Goal: Task Accomplishment & Management: Use online tool/utility

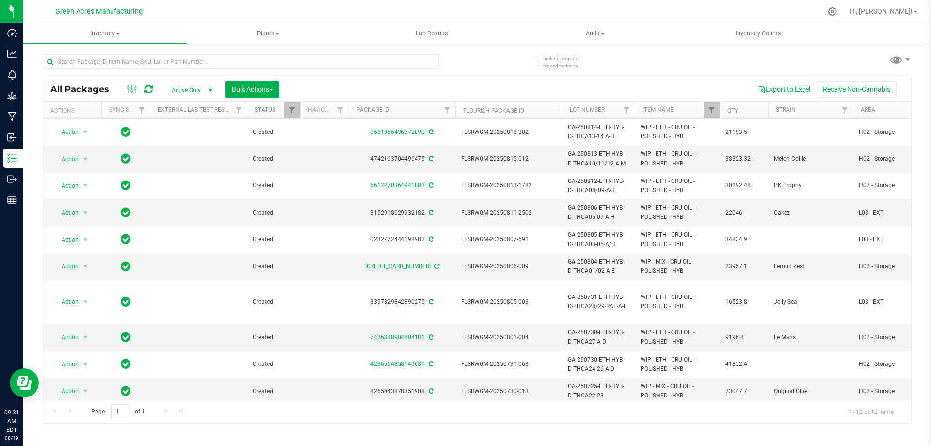
scroll to position [65, 0]
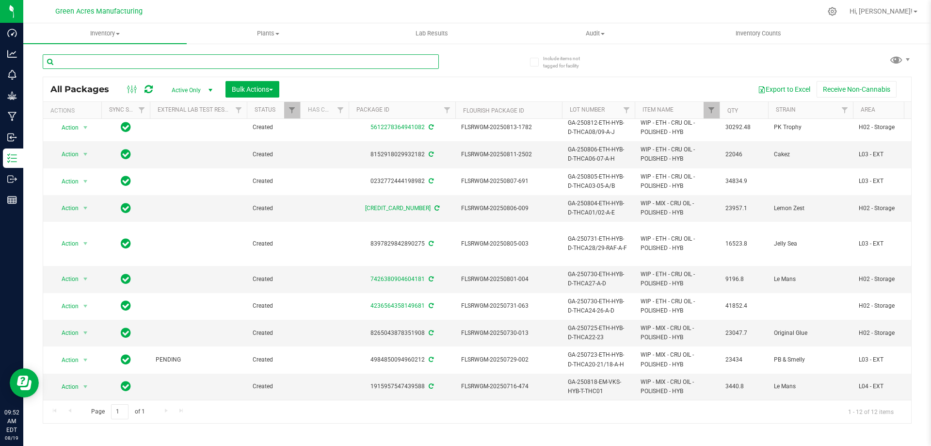
click at [415, 63] on input "text" at bounding box center [241, 61] width 396 height 15
click at [712, 111] on span "Filter" at bounding box center [711, 110] width 8 height 8
click at [710, 109] on span "Filter" at bounding box center [711, 110] width 8 height 8
click at [708, 82] on div "Export to Excel Receive Non-Cannabis" at bounding box center [595, 89] width 617 height 16
click at [714, 106] on span "Filter" at bounding box center [711, 110] width 8 height 8
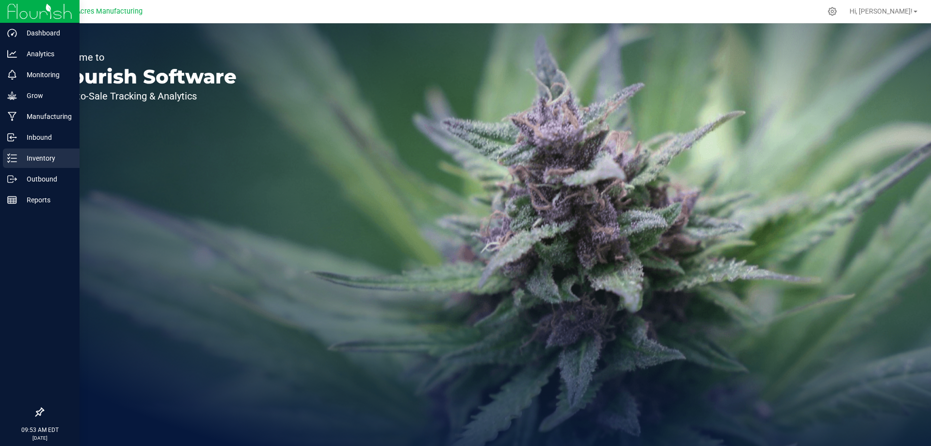
click at [18, 155] on p "Inventory" at bounding box center [46, 158] width 58 height 12
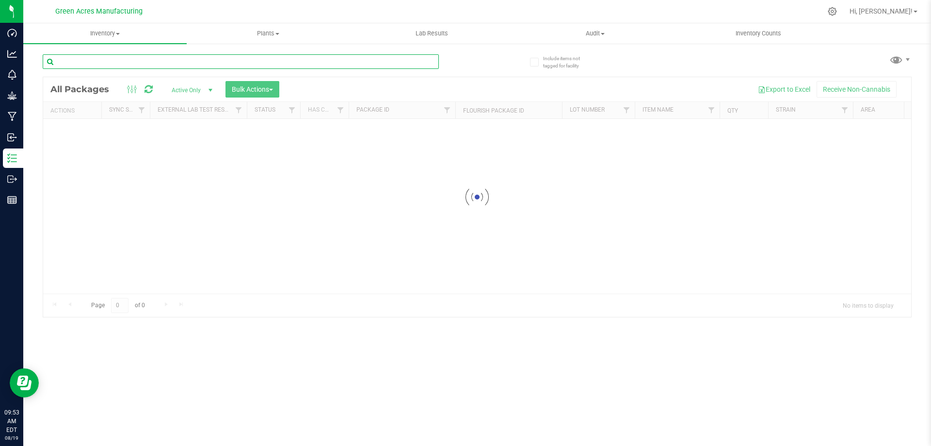
click at [205, 59] on input "text" at bounding box center [241, 61] width 396 height 15
type input "4464887588505088"
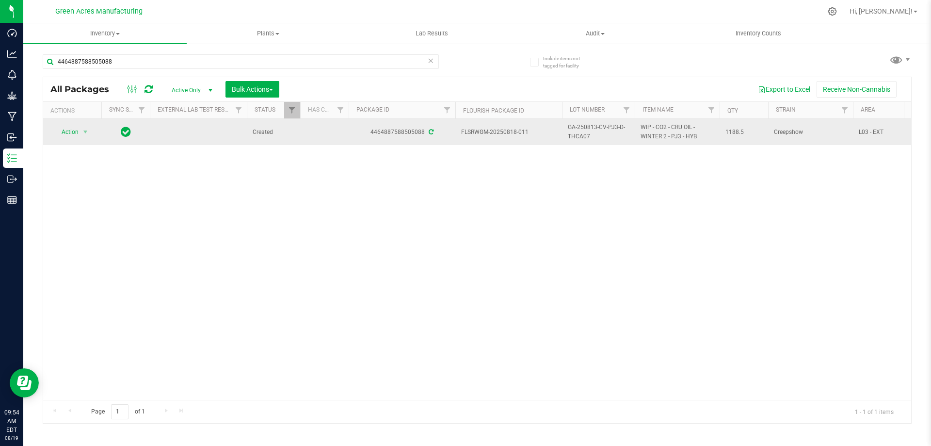
click at [588, 139] on span "GA-250813-CV-PJ3-D-THCA07" at bounding box center [598, 132] width 61 height 18
click at [588, 139] on input "GA-250813-CV-PJ3-D-THCA07" at bounding box center [596, 132] width 69 height 15
click at [69, 123] on td "Action Action Adjust qty Create package Edit attributes Global inventory Locate…" at bounding box center [72, 132] width 58 height 26
click at [69, 128] on span "Action" at bounding box center [66, 132] width 26 height 14
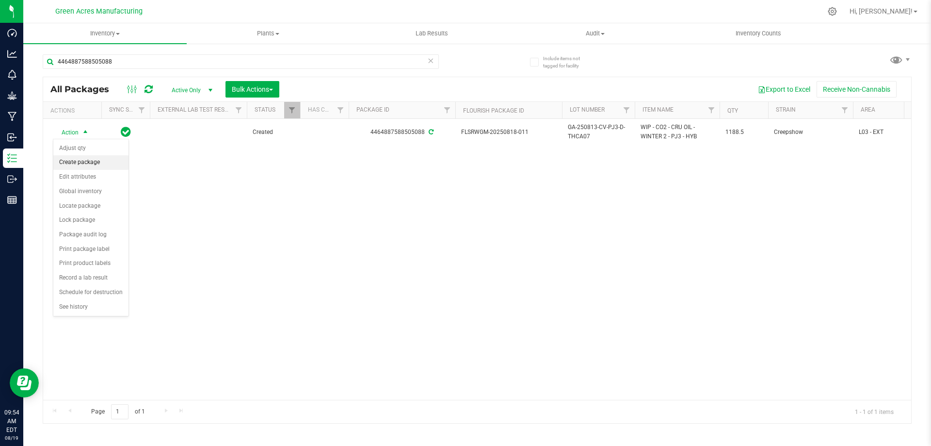
click at [85, 168] on li "Create package" at bounding box center [90, 162] width 75 height 15
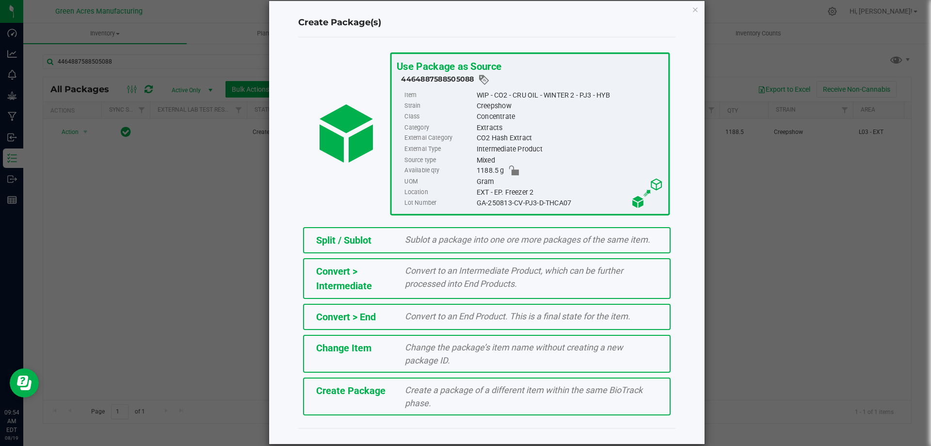
scroll to position [27, 0]
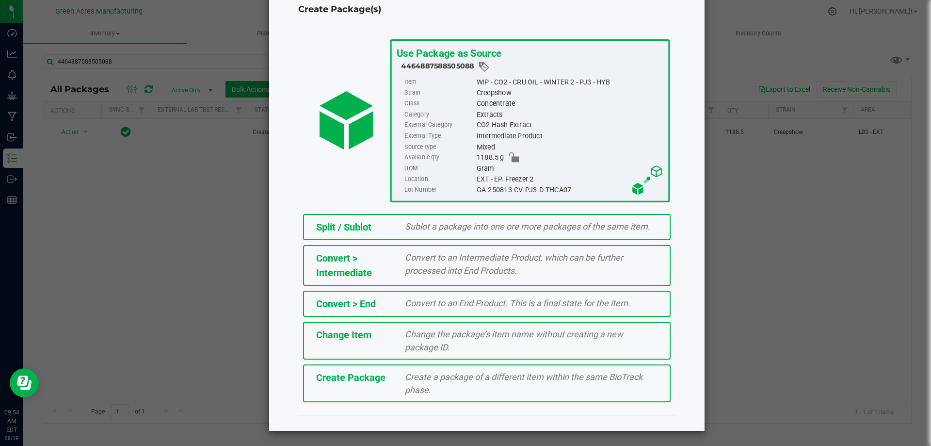
click at [494, 383] on div "Create a package of a different item within the same BioTrack phase." at bounding box center [531, 383] width 267 height 26
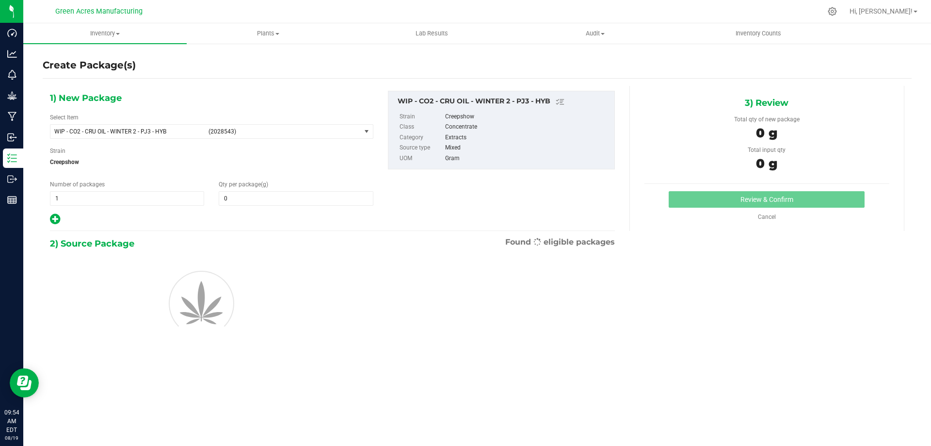
type input "0.0000"
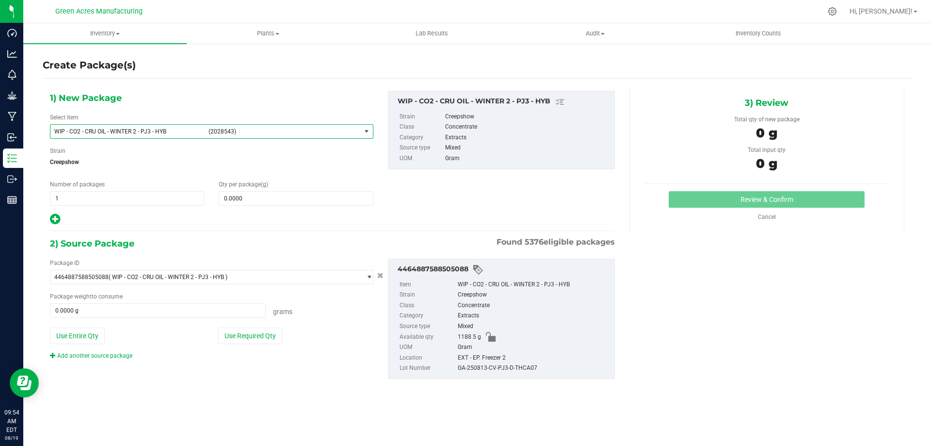
click at [191, 128] on span "WIP - CO2 - CRU OIL - WINTER 2 - PJ3 - HYB" at bounding box center [128, 131] width 148 height 7
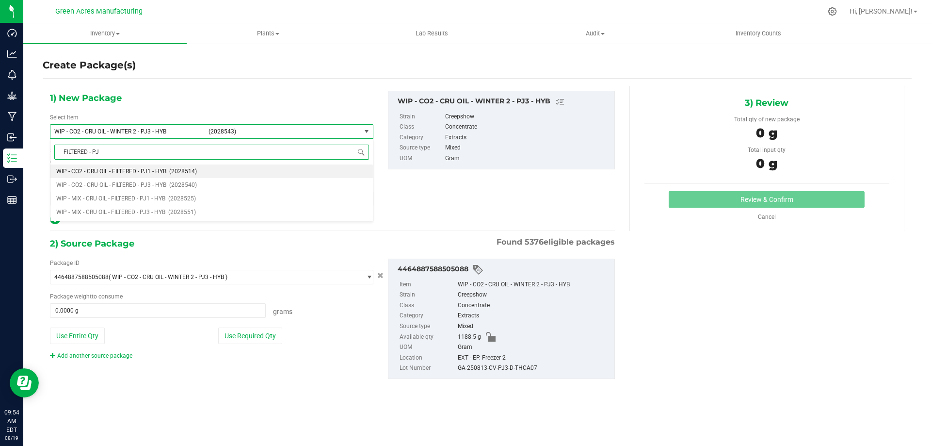
type input "FILTERED - PJ3"
click at [138, 171] on span "WIP - CO2 - CRU OIL - FILTERED - PJ3 - HYB" at bounding box center [111, 171] width 110 height 7
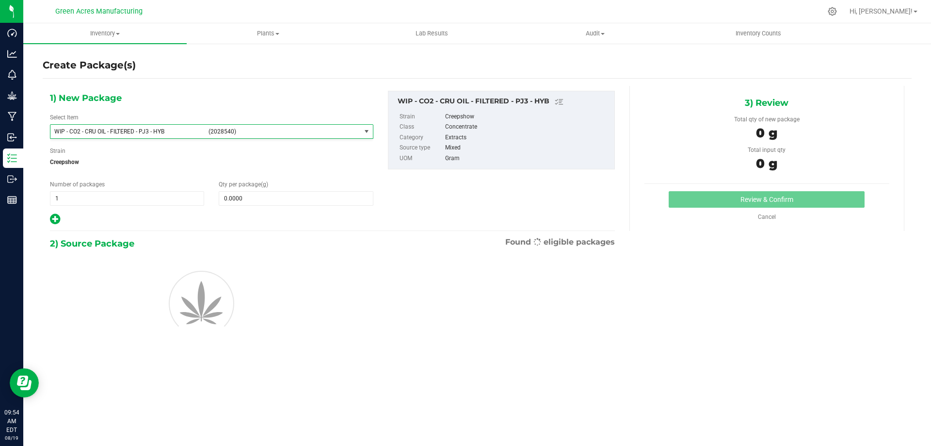
type input "0.0000"
click at [240, 200] on span at bounding box center [296, 198] width 154 height 15
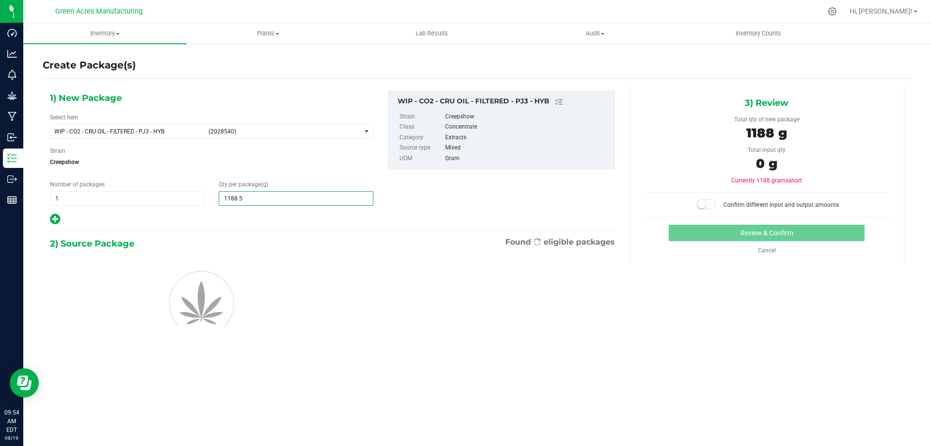
type input "1188.50"
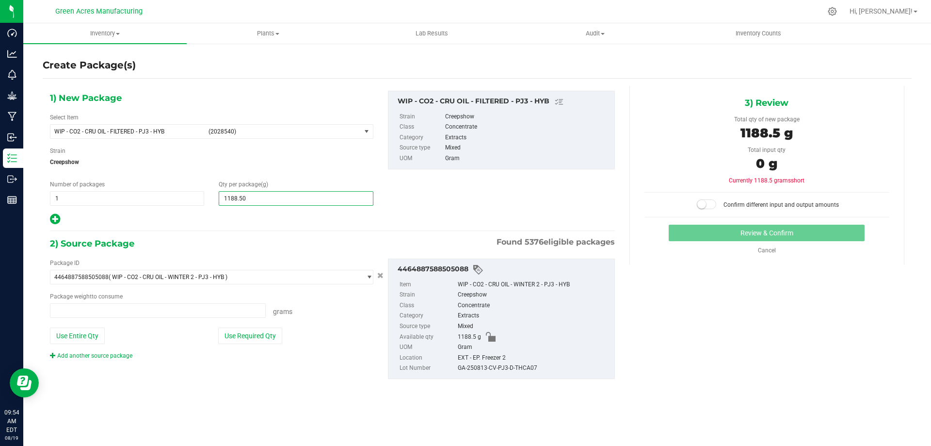
type input "0.0000 g"
type input "1,188.5000"
click at [85, 330] on button "Use Entire Qty" at bounding box center [77, 335] width 55 height 16
type input "1188.5000 g"
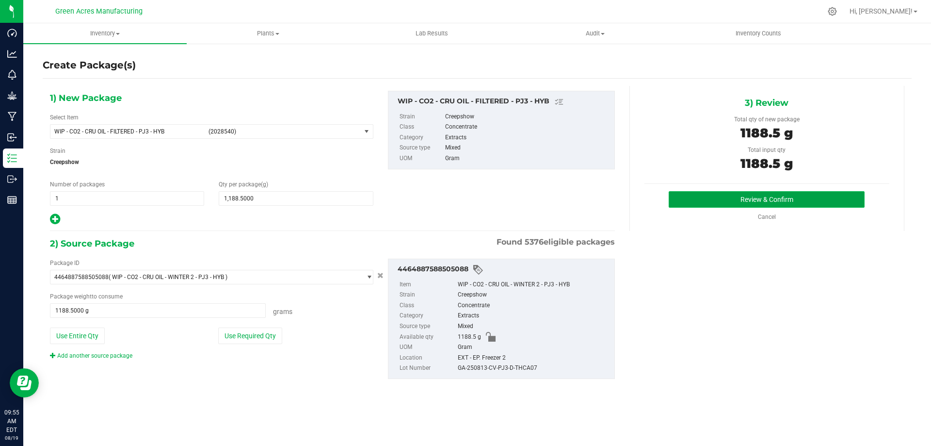
click at [702, 200] on button "Review & Confirm" at bounding box center [767, 199] width 196 height 16
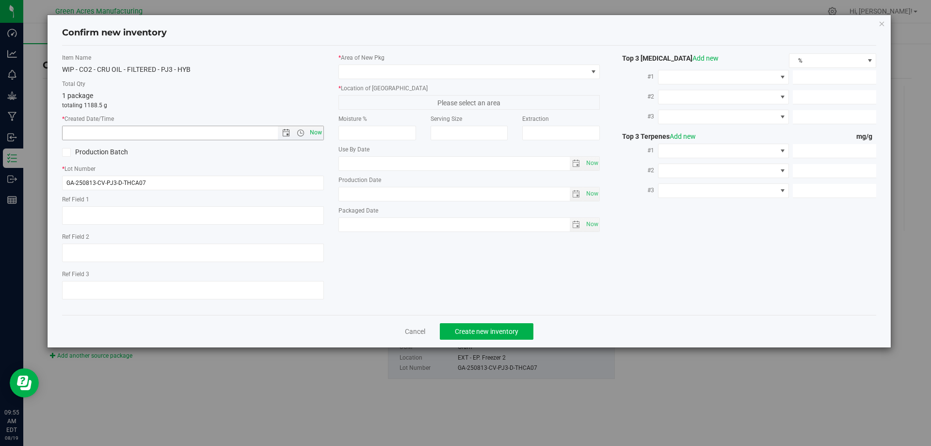
click at [319, 132] on span "Now" at bounding box center [315, 133] width 16 height 14
type input "8/19/2025 9:55 AM"
click at [384, 75] on span at bounding box center [463, 72] width 249 height 14
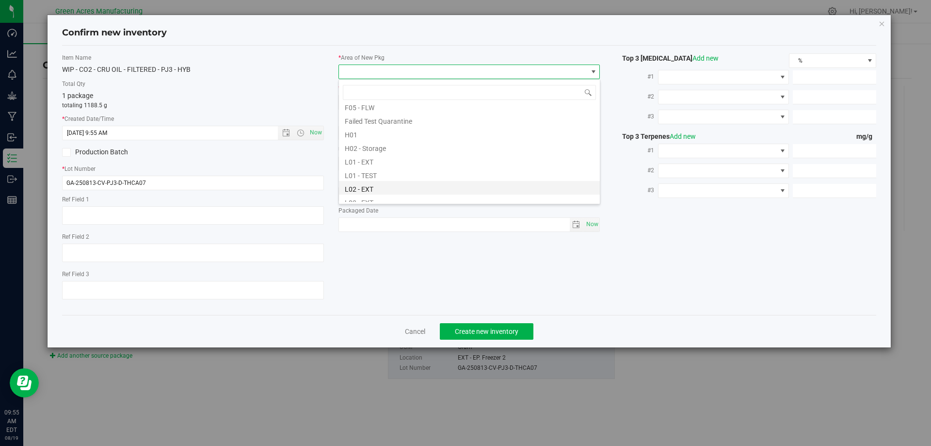
scroll to position [145, 0]
click at [365, 196] on li "L04 - EXT" at bounding box center [469, 197] width 261 height 14
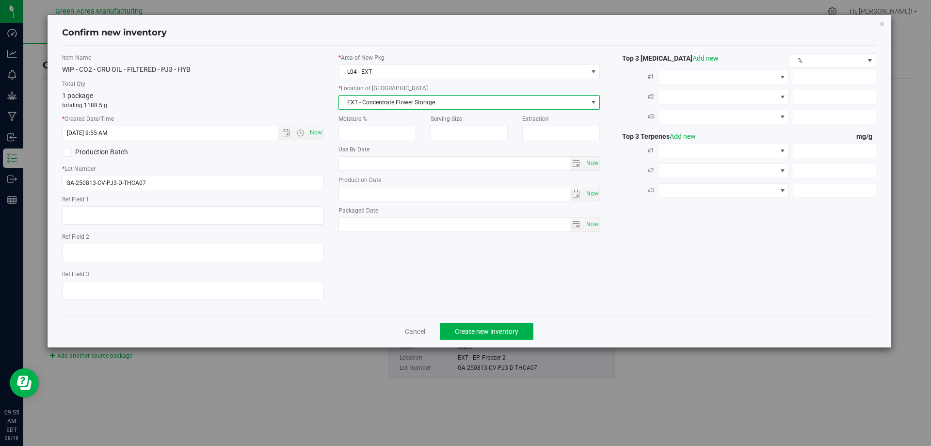
click at [398, 97] on span "EXT - Concentrate Flower Storage" at bounding box center [463, 103] width 249 height 14
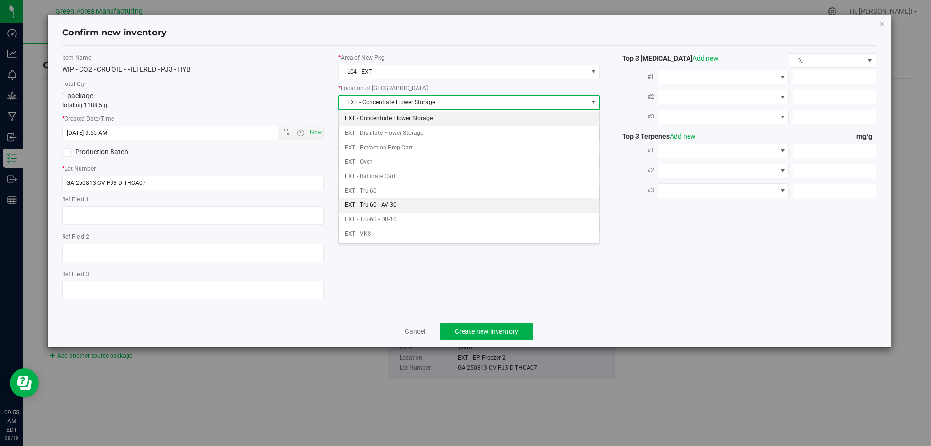
click at [396, 199] on li "EXT - Tru-60 - AV-30" at bounding box center [469, 205] width 261 height 15
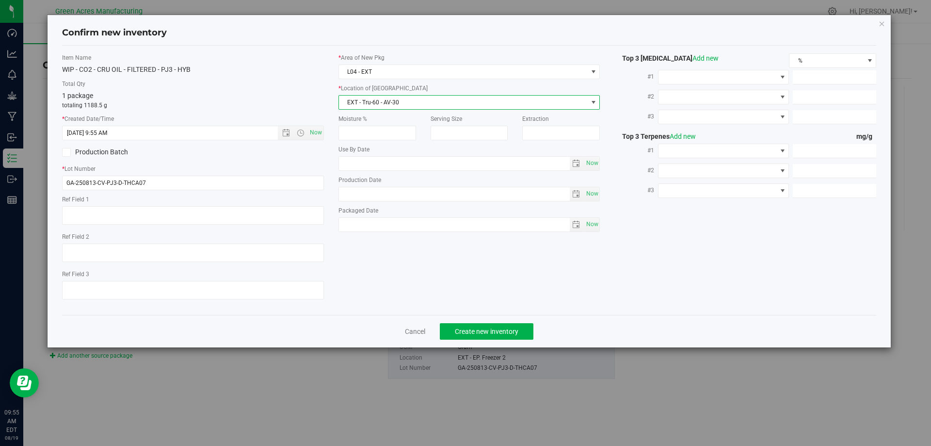
click at [274, 70] on div "WIP - CO2 - CRU OIL - FILTERED - PJ3 - HYB" at bounding box center [193, 69] width 262 height 10
click at [471, 324] on button "Create new inventory" at bounding box center [487, 331] width 94 height 16
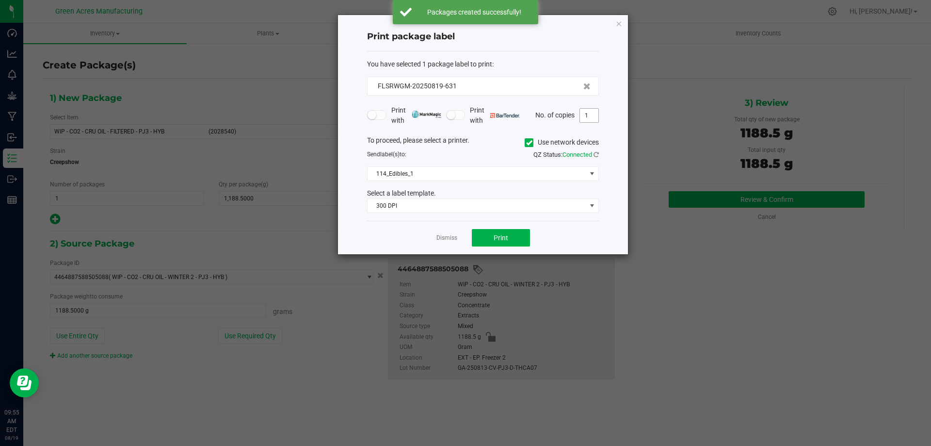
click at [589, 119] on input "1" at bounding box center [589, 116] width 18 height 14
type input "2"
click at [565, 55] on div "You have selected 1 package label to print : FLSRWGM-20250819-631 Print with Pr…" at bounding box center [483, 136] width 232 height 170
click at [551, 41] on h4 "Print package label" at bounding box center [483, 37] width 232 height 13
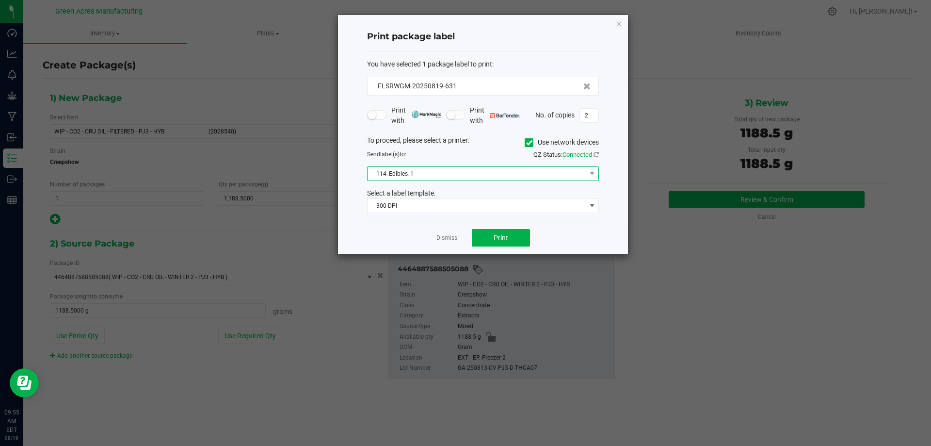
click at [472, 171] on span "114_Edibles_1" at bounding box center [477, 174] width 219 height 14
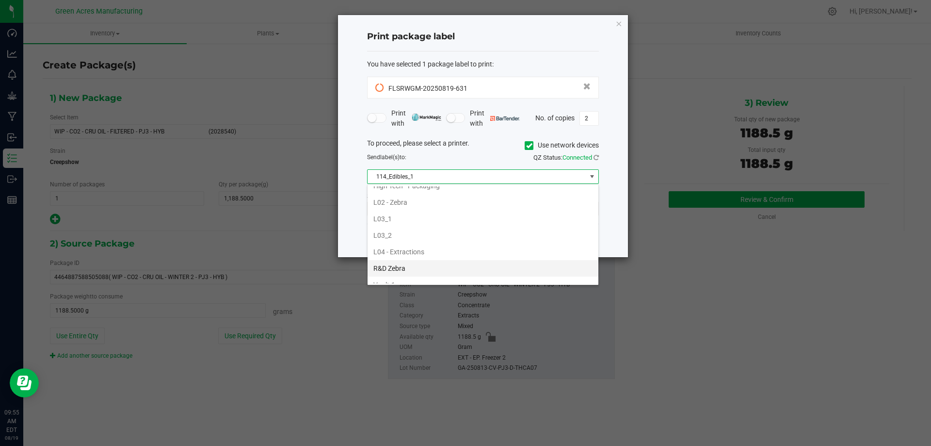
scroll to position [339, 0]
click at [398, 214] on li "L03_2" at bounding box center [483, 217] width 231 height 16
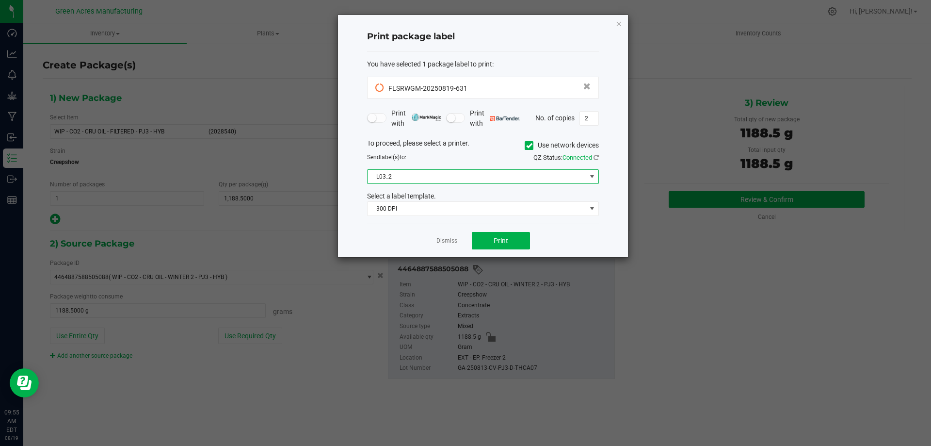
click at [535, 57] on div "You have selected 1 package label to print : FLSRWGM-20250819-631 Print with Pr…" at bounding box center [483, 137] width 232 height 173
click at [494, 242] on span "Print" at bounding box center [501, 241] width 15 height 8
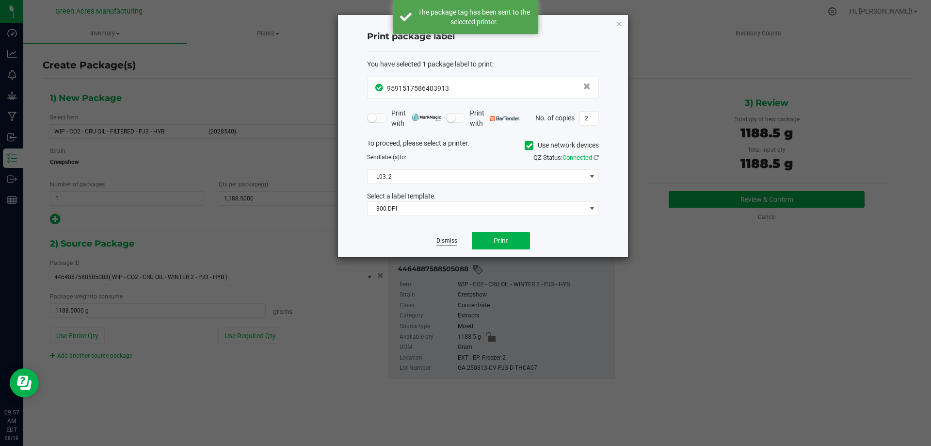
click at [453, 242] on link "Dismiss" at bounding box center [446, 241] width 21 height 8
